Goal: Transaction & Acquisition: Purchase product/service

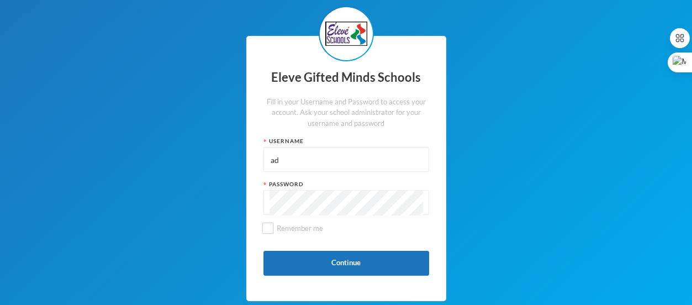
type input "a"
type input "s"
click at [309, 200] on div "Eleve Gifted Minds Schools Fill in your Username and Password to access your ac…" at bounding box center [346, 168] width 200 height 265
type input "S0177"
click at [268, 204] on div at bounding box center [346, 202] width 166 height 25
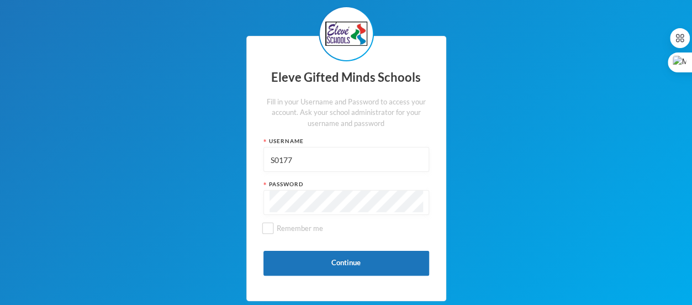
click at [268, 204] on div at bounding box center [346, 202] width 166 height 25
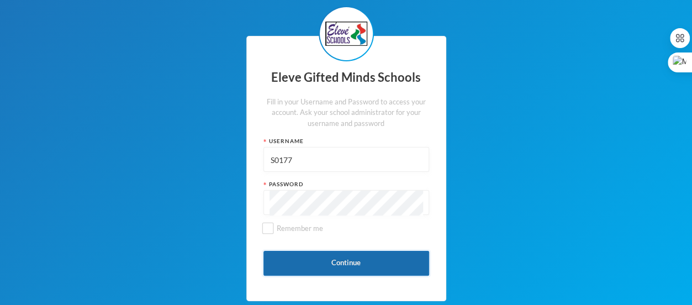
click at [316, 265] on button "Continue" at bounding box center [346, 263] width 166 height 25
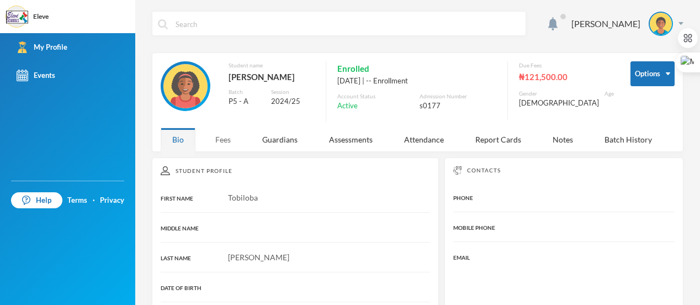
click at [208, 143] on div "Fees" at bounding box center [223, 140] width 39 height 24
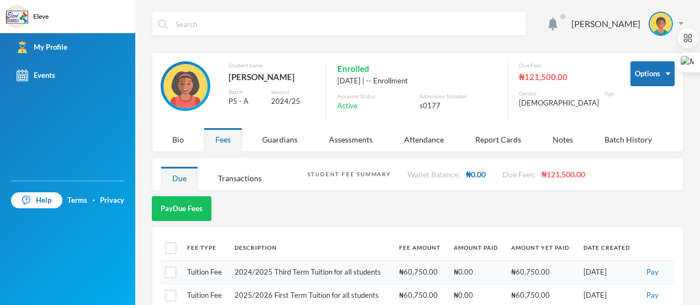
scroll to position [20, 0]
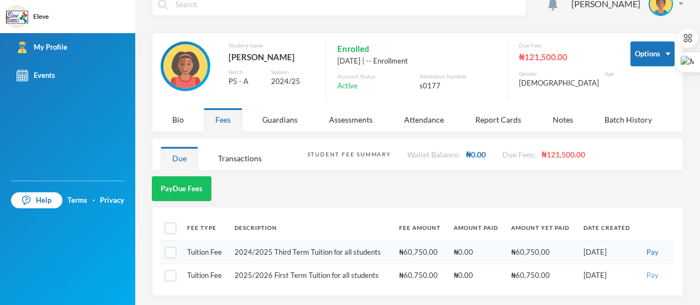
click at [643, 277] on button "Pay" at bounding box center [652, 275] width 19 height 12
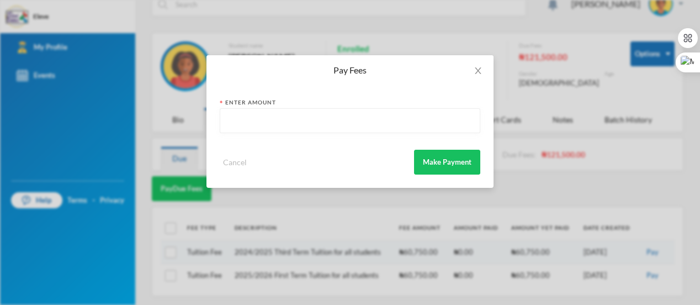
click at [255, 128] on input "text" at bounding box center [350, 121] width 248 height 25
type input "60750"
click at [437, 168] on button "Make Payment" at bounding box center [447, 162] width 66 height 25
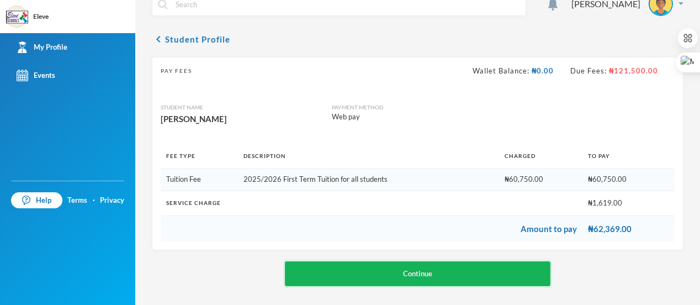
click at [414, 281] on button "Continue" at bounding box center [418, 273] width 266 height 25
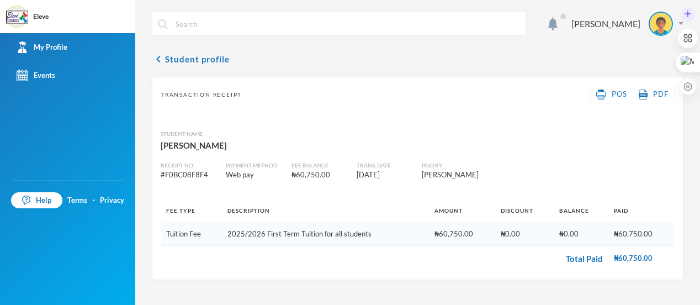
click at [680, 26] on div at bounding box center [688, 50] width 20 height 93
click at [681, 23] on div at bounding box center [688, 50] width 20 height 93
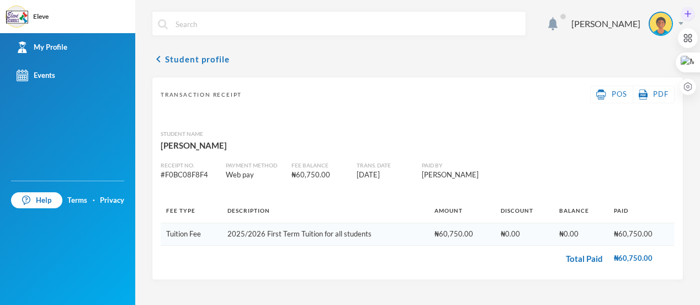
click at [681, 23] on div at bounding box center [688, 50] width 20 height 93
click at [60, 44] on div "My Profile" at bounding box center [42, 47] width 51 height 12
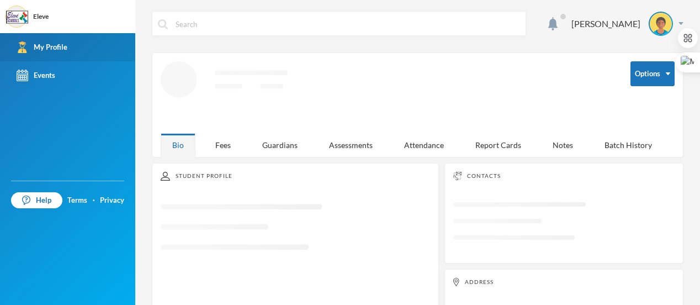
click at [60, 44] on div "My Profile" at bounding box center [42, 47] width 51 height 12
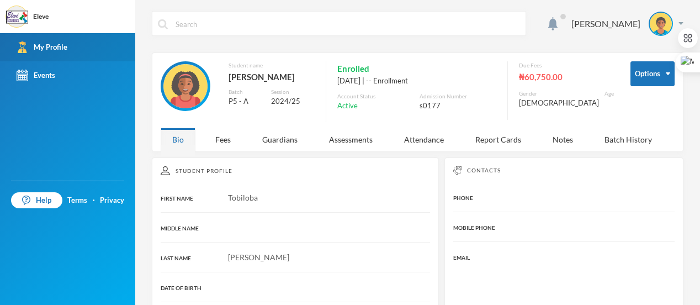
click at [60, 44] on div "My Profile" at bounding box center [42, 47] width 51 height 12
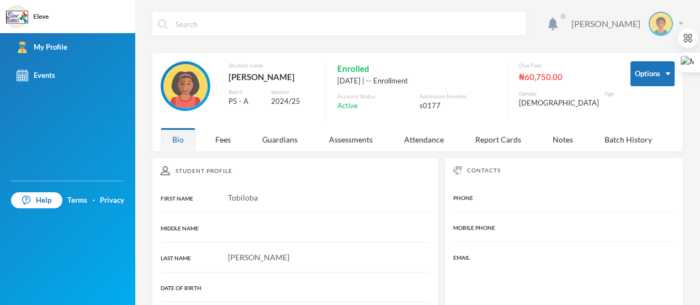
click at [672, 25] on div "AKINOLA TOBILOBA" at bounding box center [623, 24] width 120 height 24
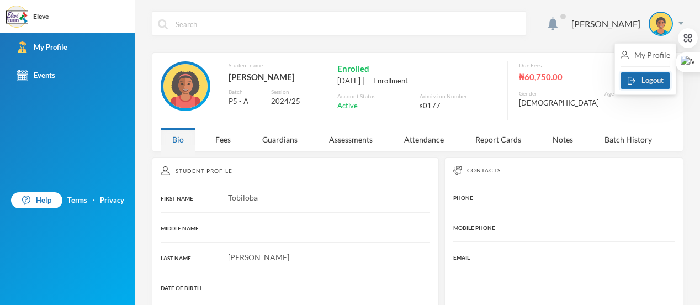
click at [641, 79] on button "Logout" at bounding box center [646, 80] width 50 height 17
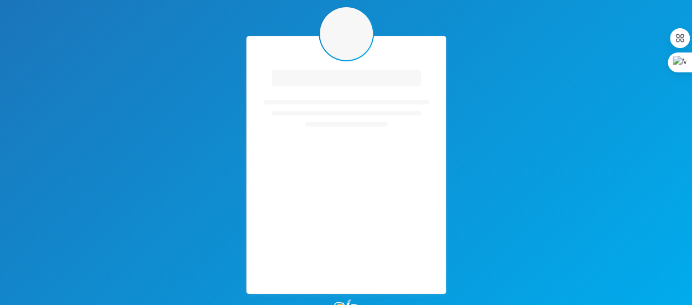
click at [641, 79] on div "Loading interface... Loading interface... Powered by :" at bounding box center [346, 165] width 692 height 330
click at [356, 119] on icon "Loading interface..." at bounding box center [346, 122] width 166 height 110
click at [337, 162] on icon "Loading interface..." at bounding box center [346, 122] width 166 height 110
click at [326, 197] on div "Loading interface... Loading interface..." at bounding box center [346, 165] width 200 height 258
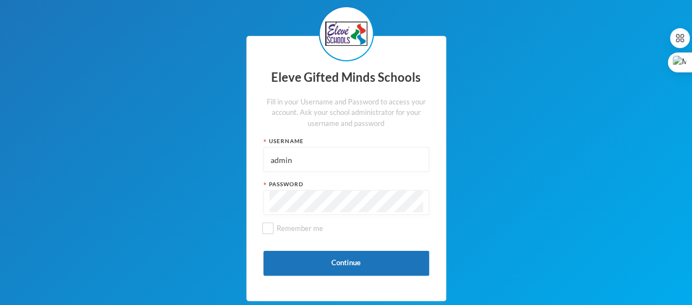
click at [292, 157] on input "admin" at bounding box center [346, 159] width 154 height 25
type input "a"
type input "S0002"
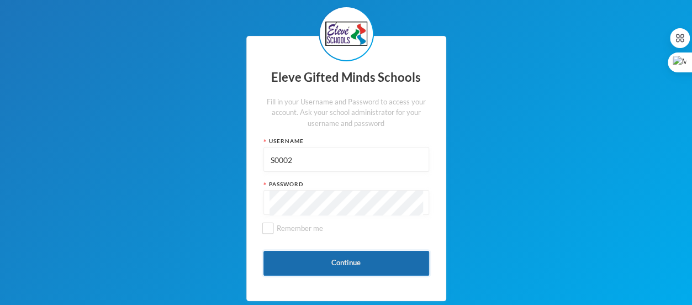
click at [263, 251] on button "Continue" at bounding box center [346, 263] width 166 height 25
click at [309, 267] on button "Continue" at bounding box center [346, 263] width 166 height 25
click at [320, 272] on button "Continue" at bounding box center [346, 263] width 166 height 25
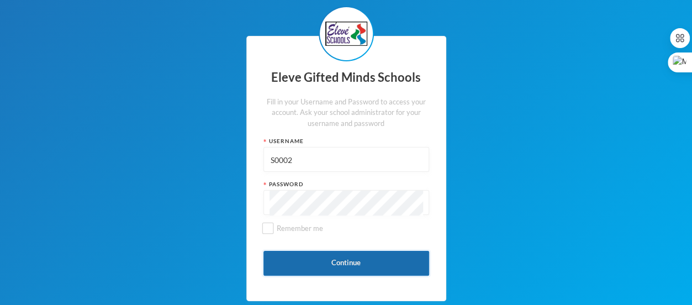
click at [320, 272] on button "Continue" at bounding box center [346, 263] width 166 height 25
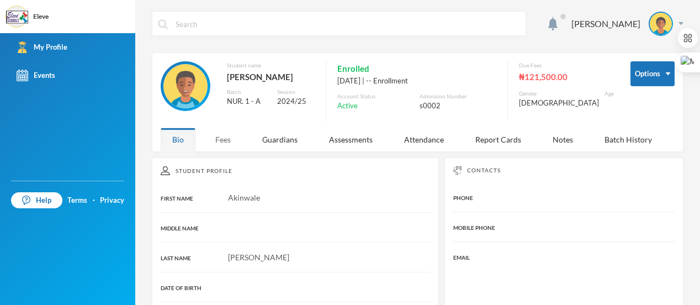
click at [221, 142] on div "Fees" at bounding box center [223, 140] width 39 height 24
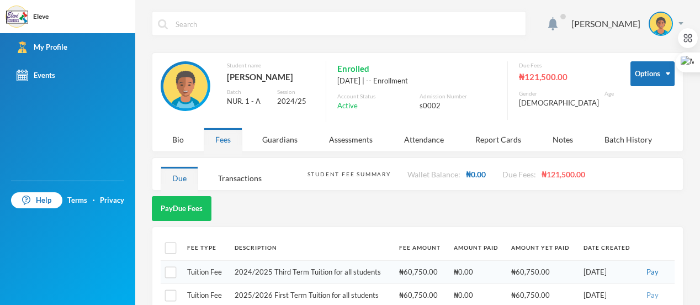
click at [647, 294] on button "Pay" at bounding box center [652, 295] width 19 height 12
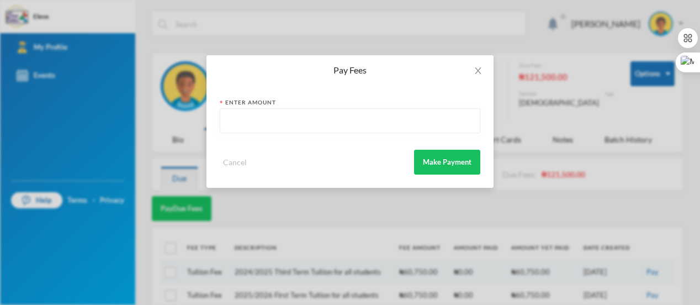
click at [241, 124] on input "text" at bounding box center [350, 121] width 248 height 25
type input "60750"
click at [459, 166] on button "Make Payment" at bounding box center [447, 162] width 66 height 25
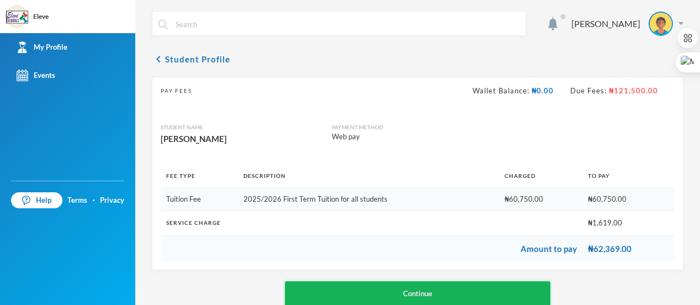
click at [346, 289] on button "Continue" at bounding box center [418, 293] width 266 height 25
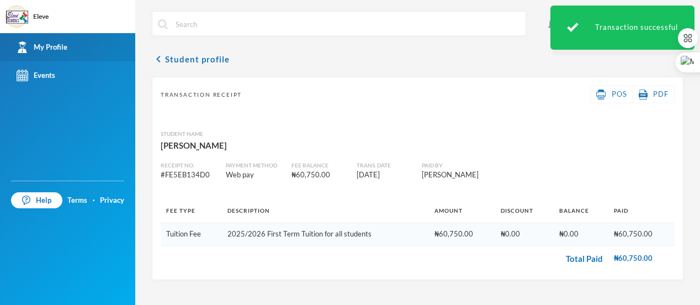
click at [42, 47] on div "My Profile" at bounding box center [42, 47] width 51 height 12
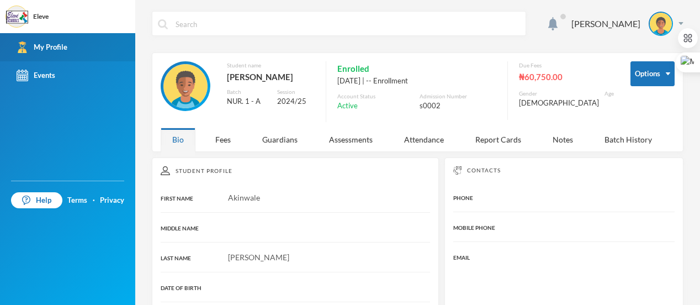
click at [68, 44] on link "My Profile" at bounding box center [67, 47] width 135 height 28
click at [46, 52] on div "My Profile" at bounding box center [42, 47] width 51 height 12
click at [502, 144] on div "Report Cards" at bounding box center [498, 140] width 69 height 24
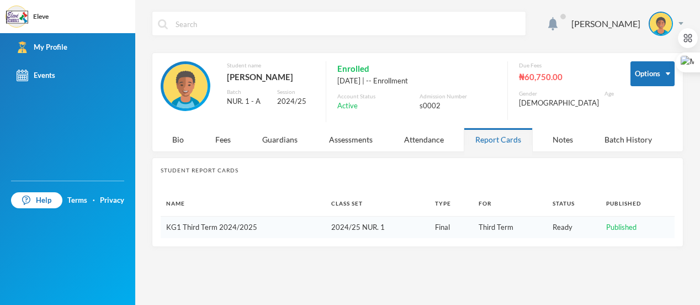
click at [214, 223] on link "KG1 Third Term 2024/2025" at bounding box center [211, 227] width 91 height 9
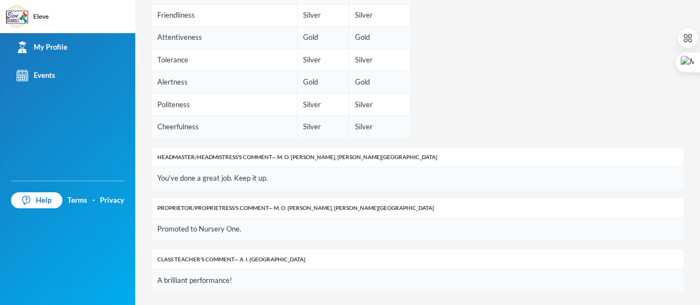
scroll to position [242, 0]
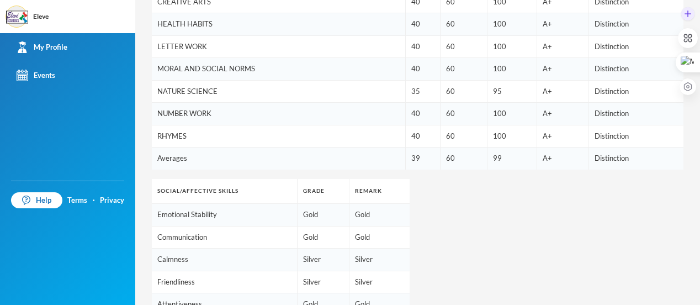
click at [697, 6] on div at bounding box center [688, 50] width 20 height 93
click at [695, 4] on div at bounding box center [688, 50] width 20 height 93
